Goal: Information Seeking & Learning: Learn about a topic

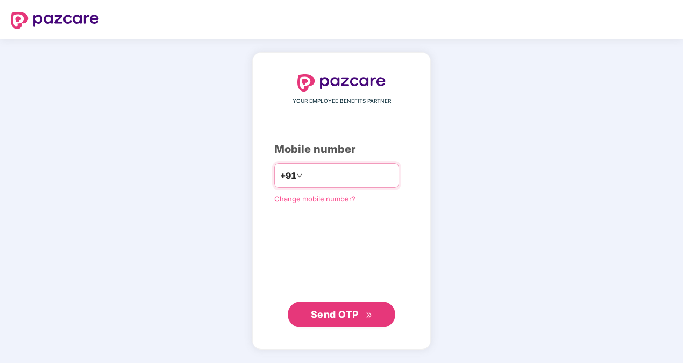
drag, startPoint x: 0, startPoint y: 0, endPoint x: 366, endPoint y: 170, distance: 403.8
click at [366, 170] on input "number" at bounding box center [349, 175] width 88 height 17
click at [305, 174] on input "**********" at bounding box center [349, 175] width 88 height 17
type input "**********"
click at [357, 308] on span "Send OTP" at bounding box center [335, 313] width 48 height 11
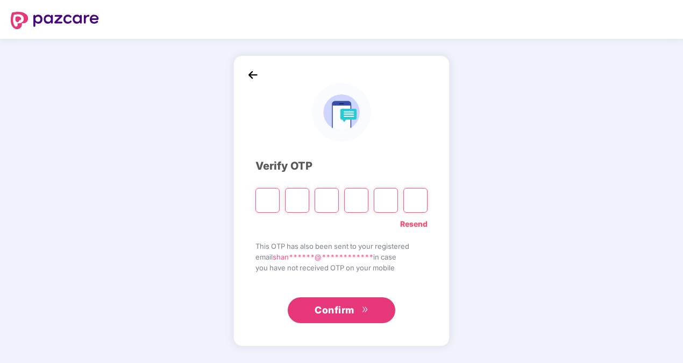
type input "*"
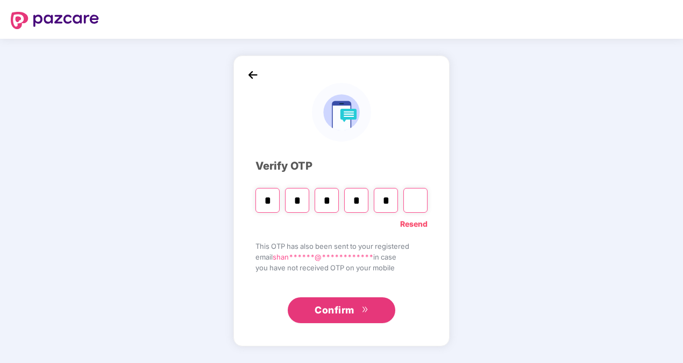
type input "*"
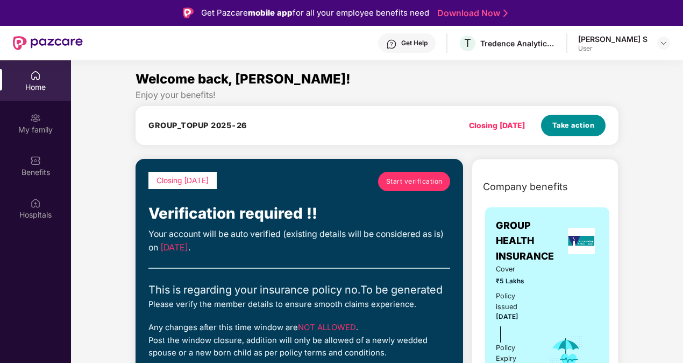
click at [574, 127] on span "Take action" at bounding box center [573, 125] width 42 height 11
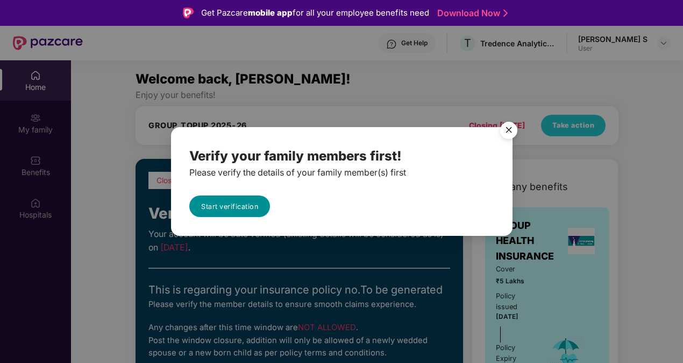
click at [247, 209] on link "Start verification" at bounding box center [229, 206] width 81 height 22
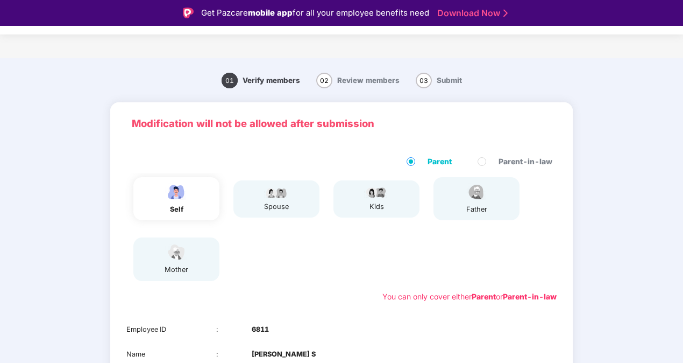
click at [194, 210] on div "self" at bounding box center [176, 198] width 86 height 43
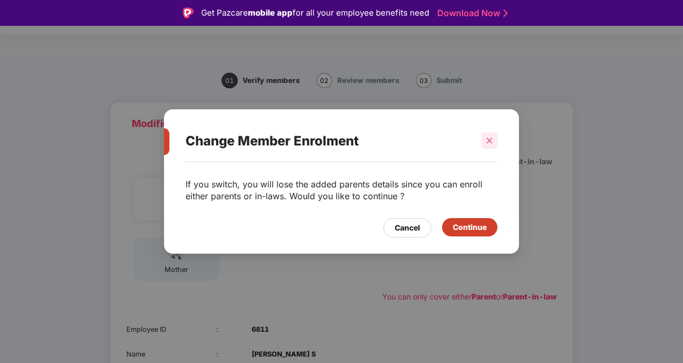
click at [491, 139] on icon "close" at bounding box center [490, 141] width 6 height 6
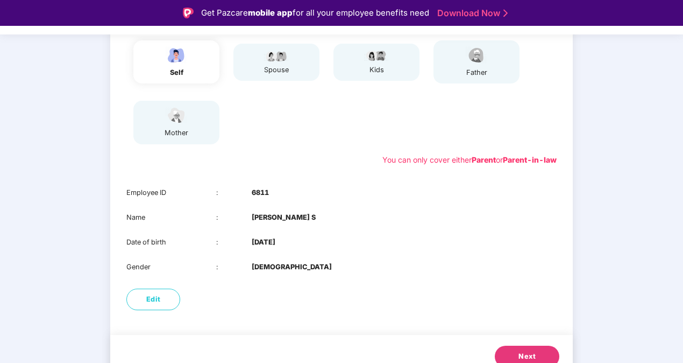
scroll to position [151, 0]
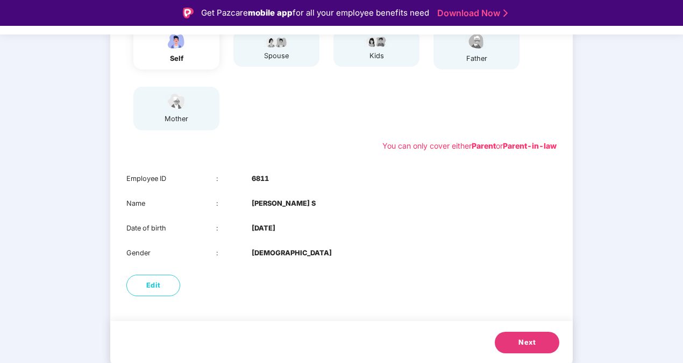
click at [519, 340] on span "Next" at bounding box center [527, 342] width 17 height 11
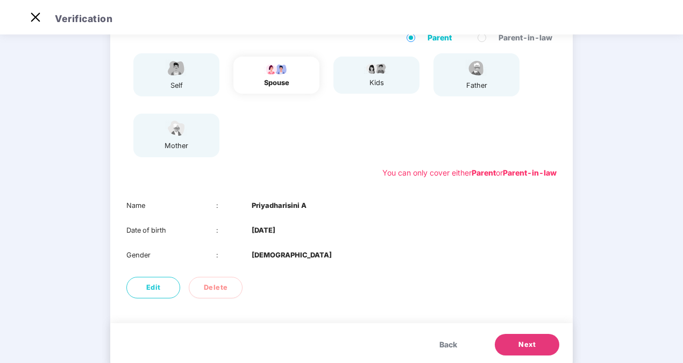
scroll to position [110, 0]
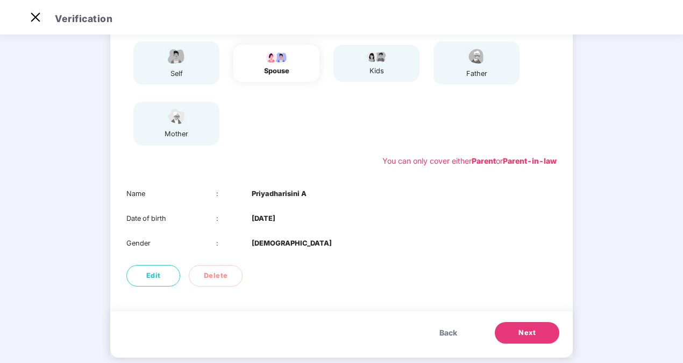
click at [519, 329] on span "Next" at bounding box center [527, 332] width 17 height 11
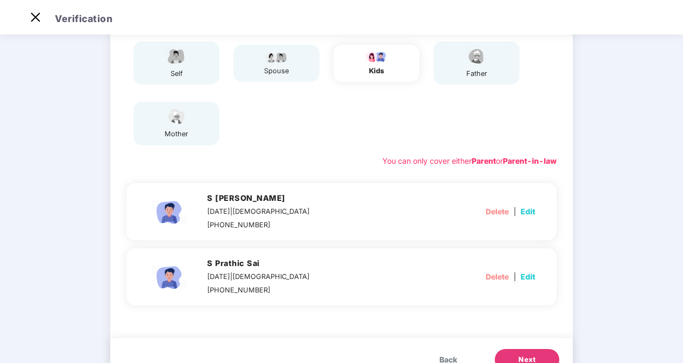
click at [522, 355] on span "Next" at bounding box center [527, 359] width 17 height 11
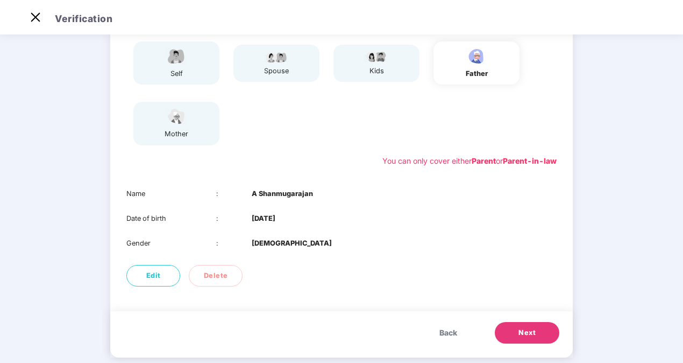
click at [529, 336] on span "Next" at bounding box center [527, 332] width 17 height 11
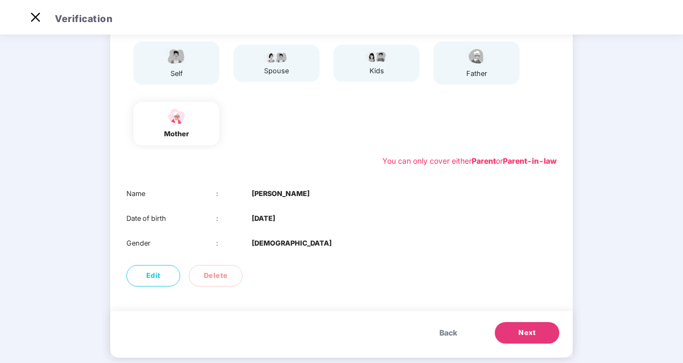
scroll to position [0, 0]
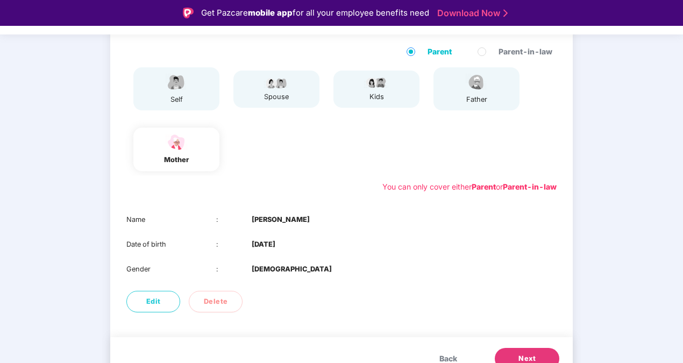
click at [459, 354] on button "Back" at bounding box center [448, 358] width 39 height 22
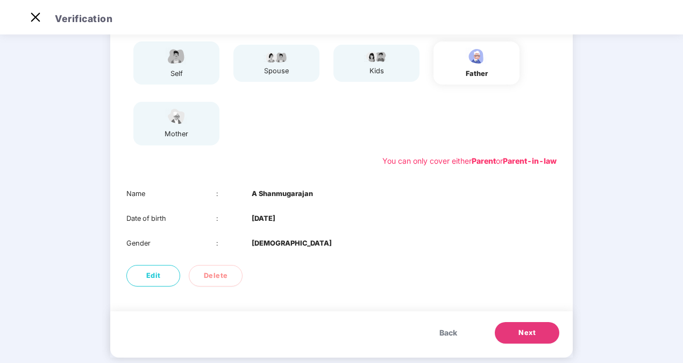
click at [451, 336] on span "Back" at bounding box center [448, 333] width 18 height 12
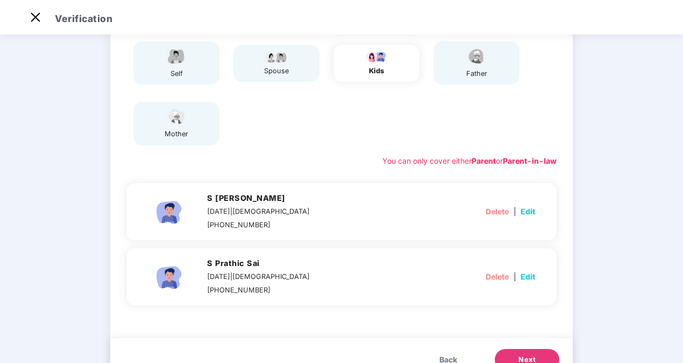
click at [437, 361] on button "Back" at bounding box center [448, 360] width 39 height 22
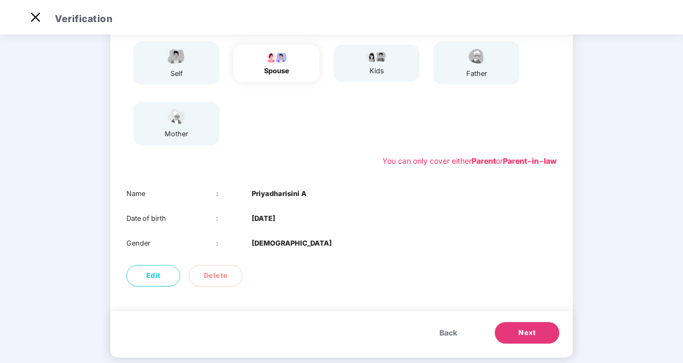
click at [449, 336] on span "Back" at bounding box center [448, 333] width 18 height 12
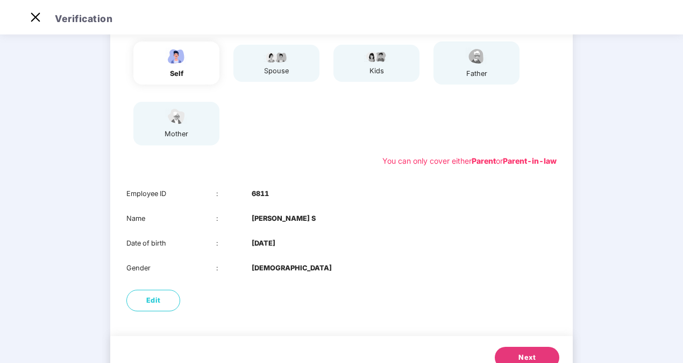
scroll to position [151, 0]
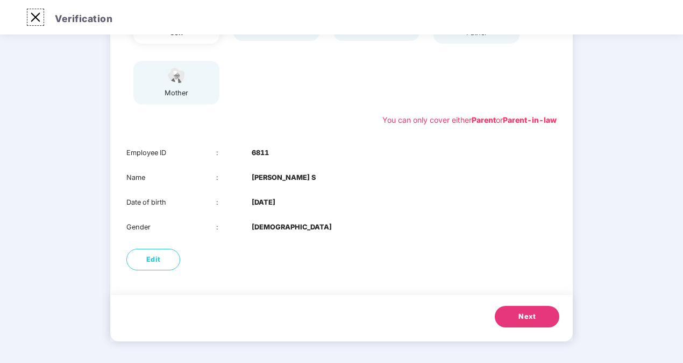
click at [34, 24] on img at bounding box center [35, 17] width 17 height 17
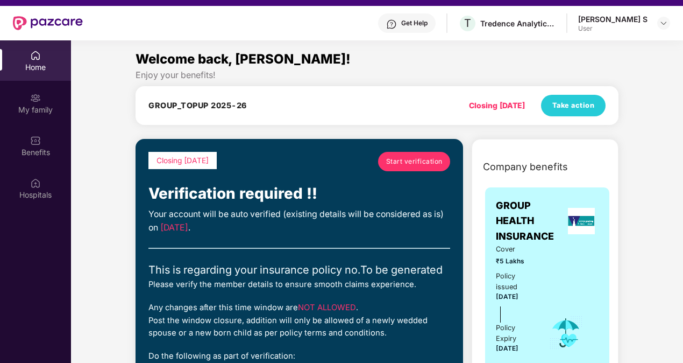
scroll to position [17, 0]
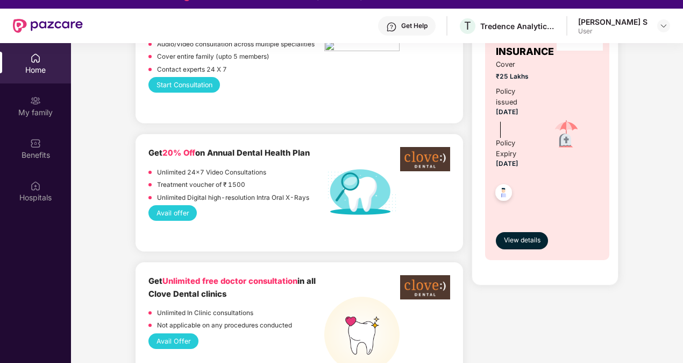
scroll to position [753, 0]
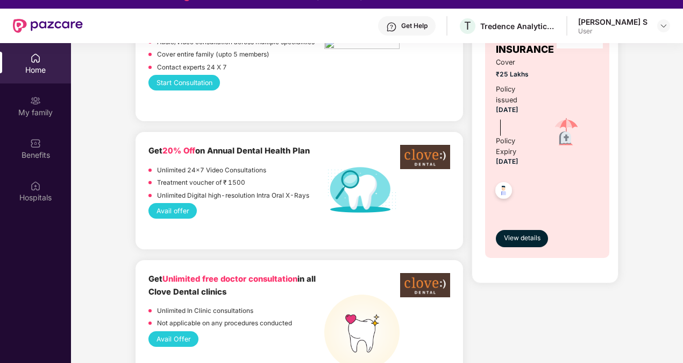
click at [40, 145] on img at bounding box center [35, 143] width 11 height 11
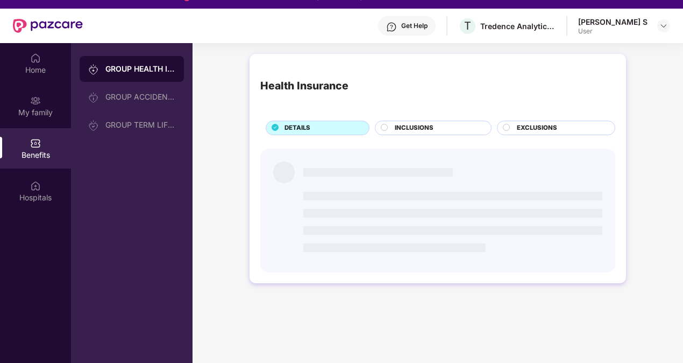
scroll to position [0, 0]
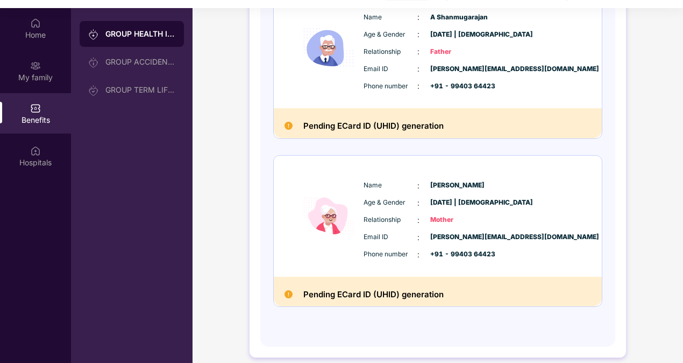
scroll to position [60, 0]
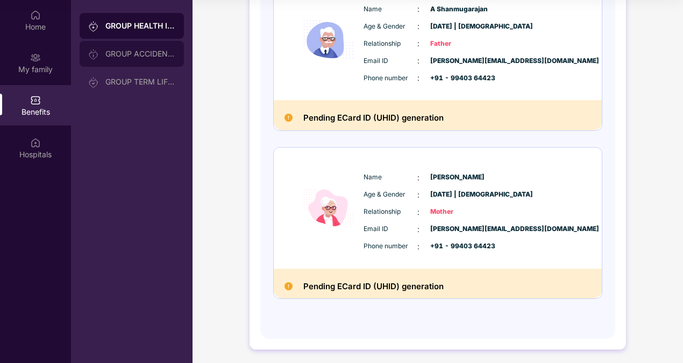
click at [141, 62] on div "GROUP ACCIDENTAL INSURANCE" at bounding box center [132, 54] width 104 height 26
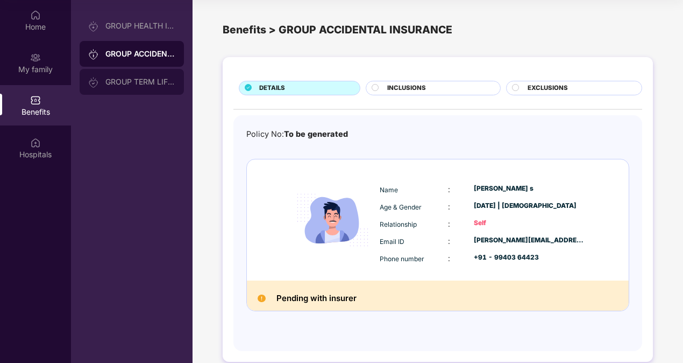
click at [150, 84] on div "GROUP TERM LIFE INSURANCE" at bounding box center [140, 81] width 70 height 9
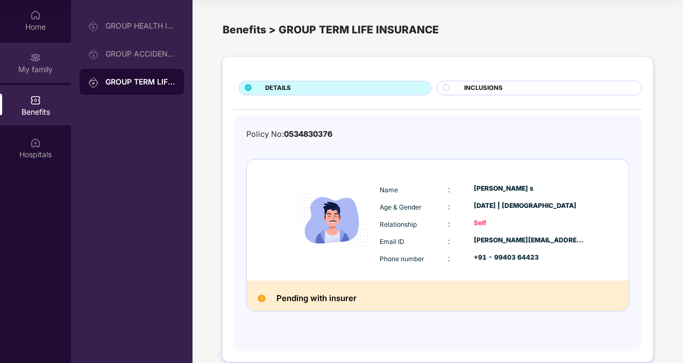
click at [48, 69] on div "My family" at bounding box center [35, 69] width 71 height 11
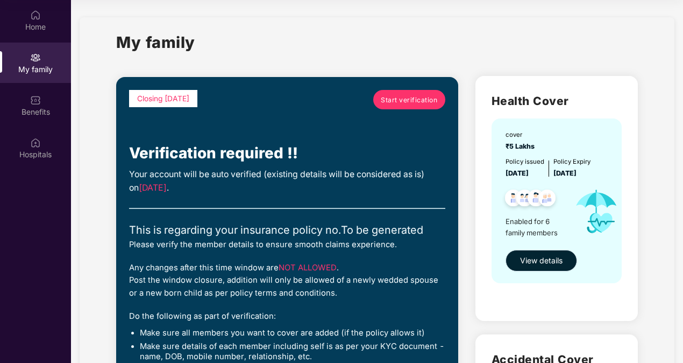
click at [550, 253] on button "View details" at bounding box center [542, 261] width 72 height 22
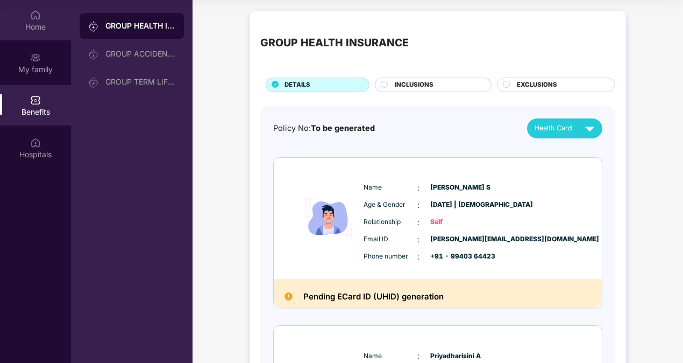
click at [36, 38] on div "Home" at bounding box center [35, 20] width 71 height 40
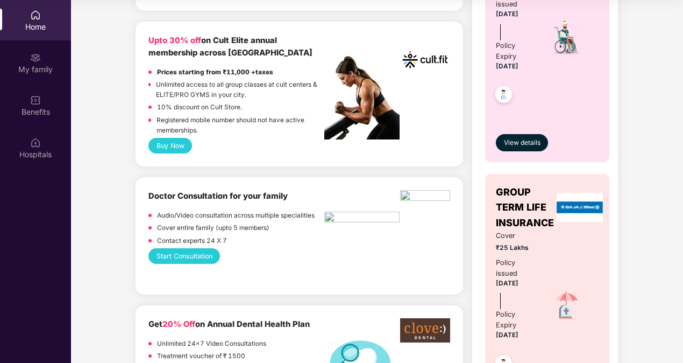
scroll to position [538, 0]
